Goal: Navigation & Orientation: Go to known website

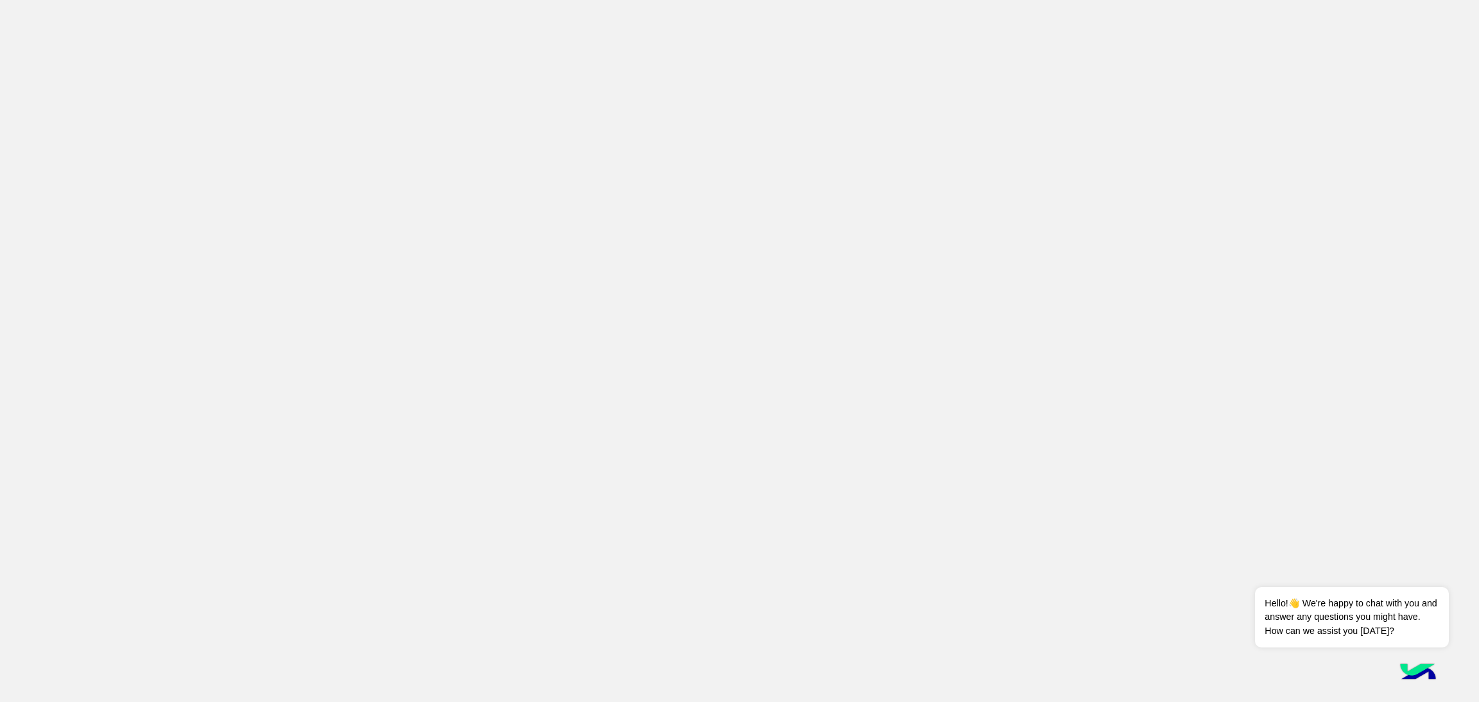
click at [582, 227] on app-root at bounding box center [739, 351] width 1479 height 702
